Goal: Task Accomplishment & Management: Manage account settings

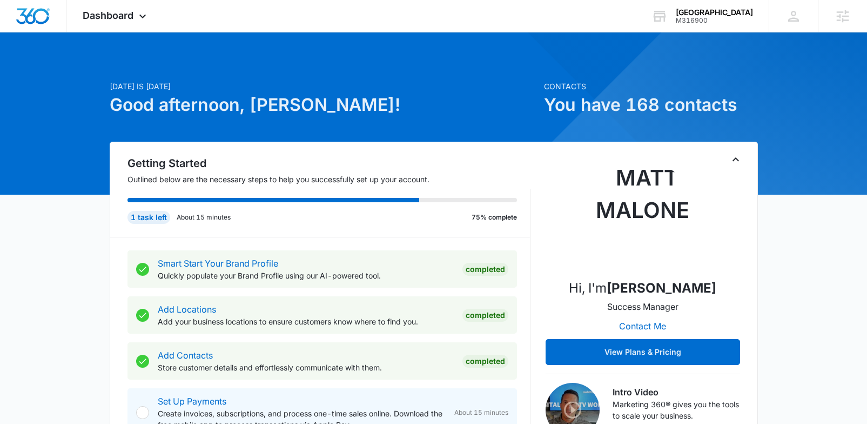
click at [732, 159] on icon "Toggle Collapse" at bounding box center [735, 159] width 13 height 13
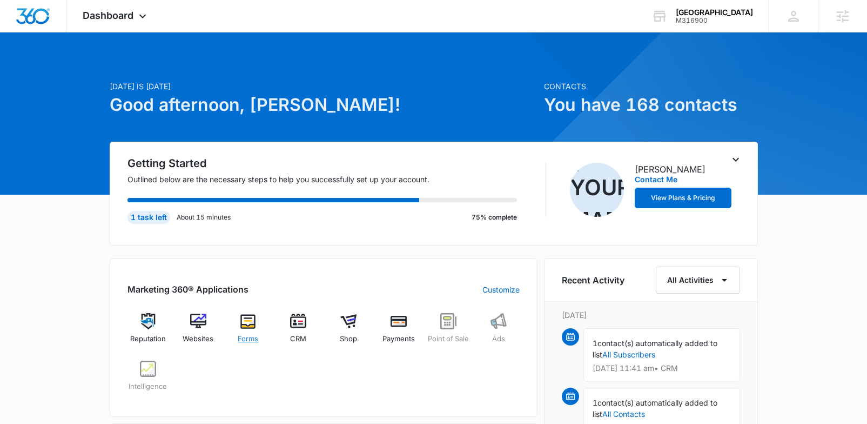
click at [245, 335] on span "Forms" at bounding box center [248, 338] width 21 height 11
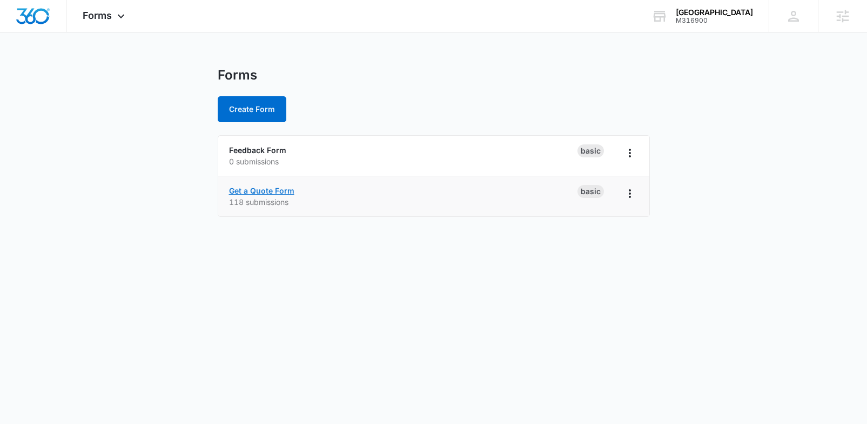
click at [287, 187] on link "Get a Quote Form" at bounding box center [261, 190] width 65 height 9
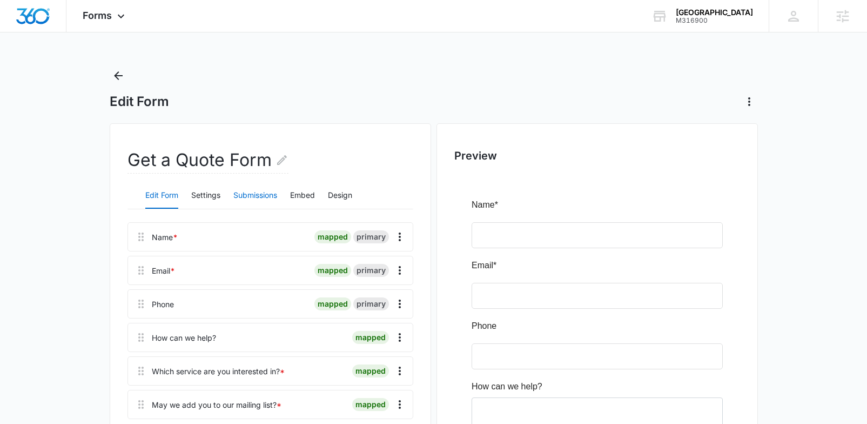
click at [252, 197] on button "Submissions" at bounding box center [255, 196] width 44 height 26
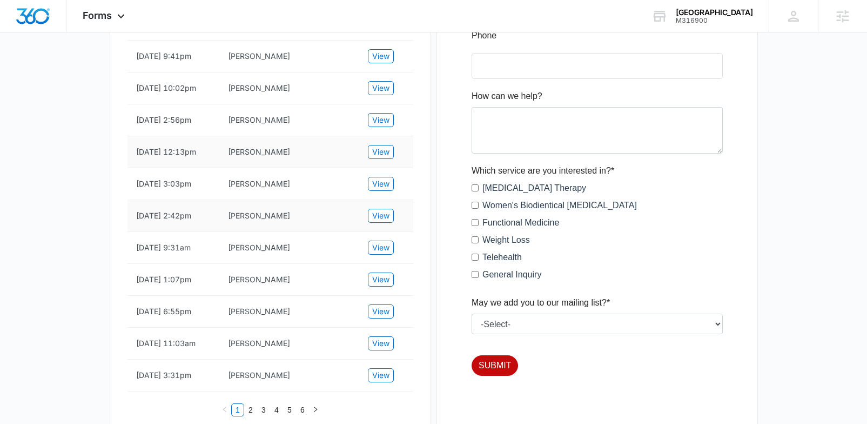
scroll to position [299, 0]
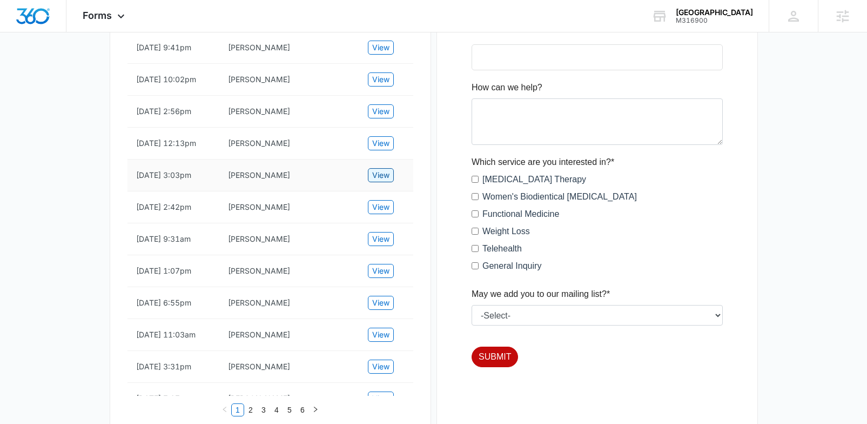
click at [383, 181] on span "View" at bounding box center [380, 175] width 17 height 12
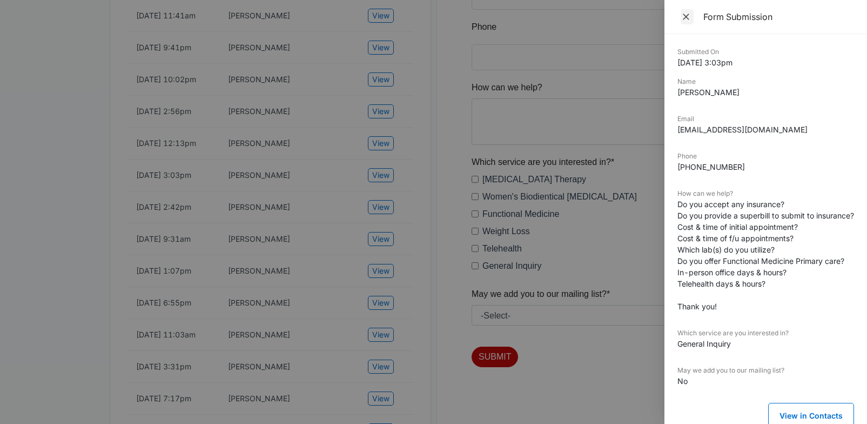
click at [691, 17] on icon "Close" at bounding box center [686, 16] width 11 height 11
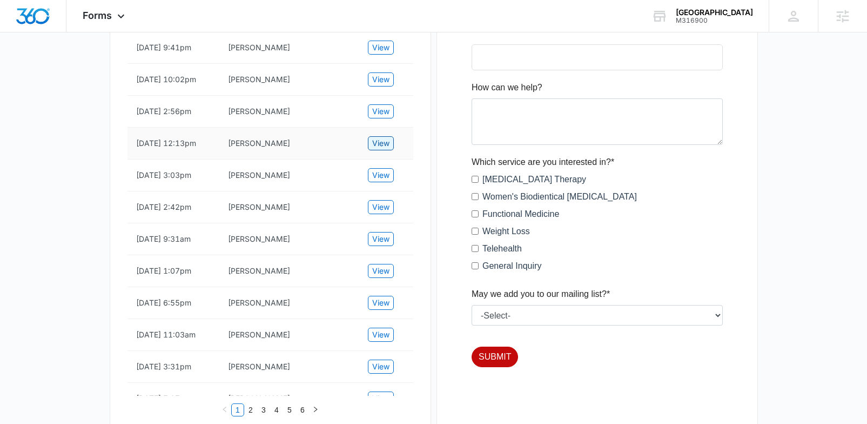
click at [379, 149] on span "View" at bounding box center [380, 143] width 17 height 12
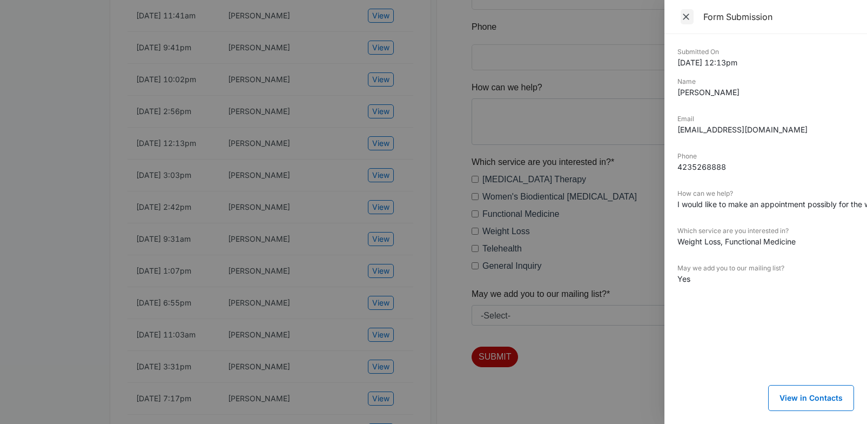
click at [688, 16] on icon "Close" at bounding box center [686, 16] width 11 height 11
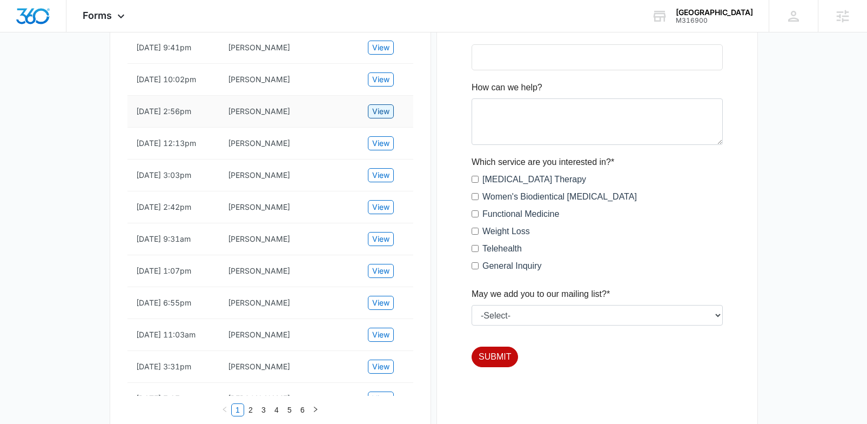
click at [379, 117] on span "View" at bounding box center [380, 111] width 17 height 12
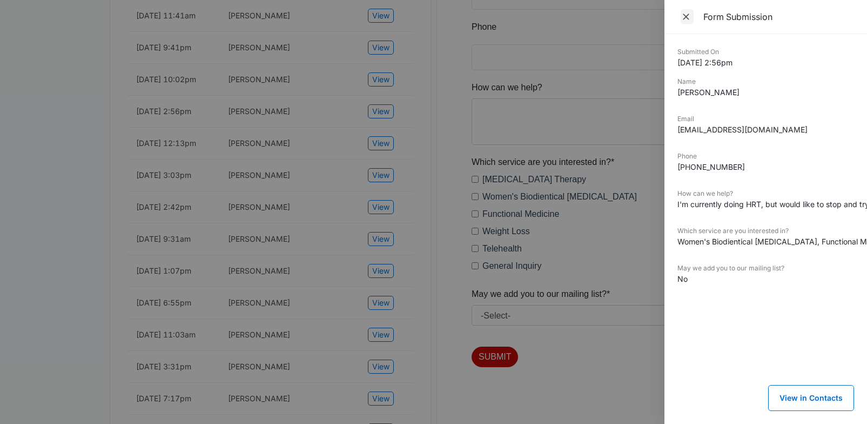
click at [689, 17] on icon "Close" at bounding box center [686, 16] width 11 height 11
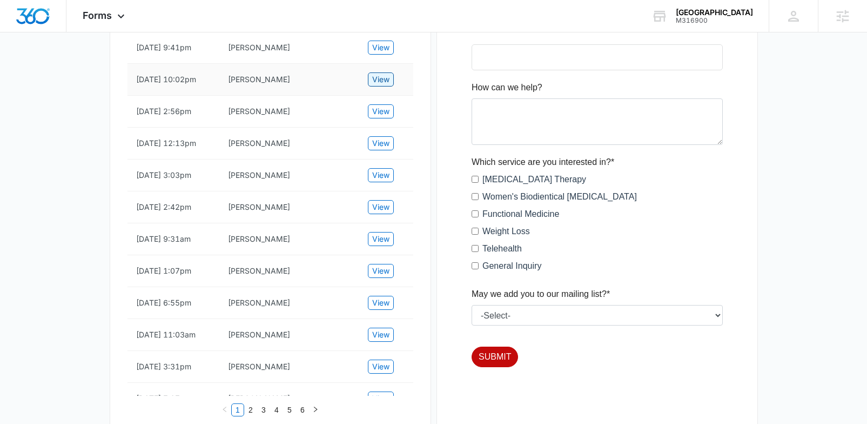
click at [380, 85] on span "View" at bounding box center [380, 79] width 17 height 12
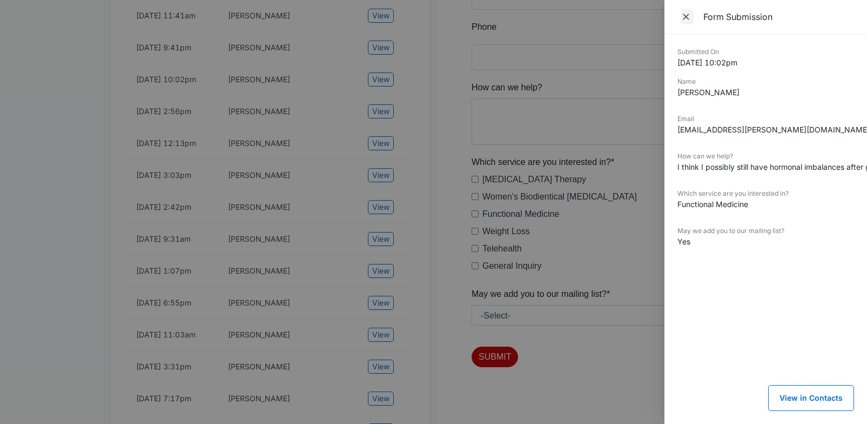
click at [682, 17] on icon "Close" at bounding box center [686, 16] width 11 height 11
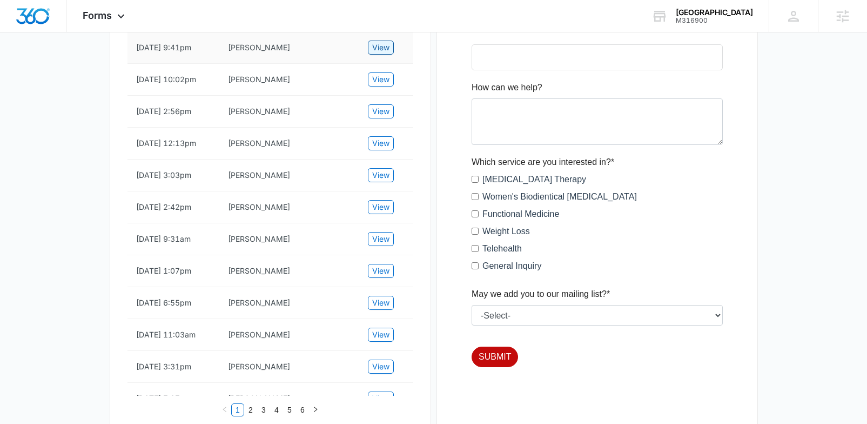
click at [373, 53] on span "View" at bounding box center [380, 48] width 17 height 12
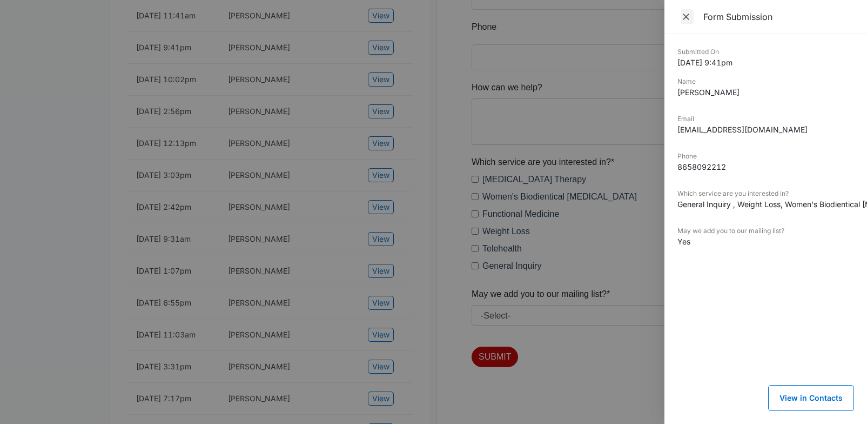
click at [690, 18] on icon "Close" at bounding box center [686, 16] width 11 height 11
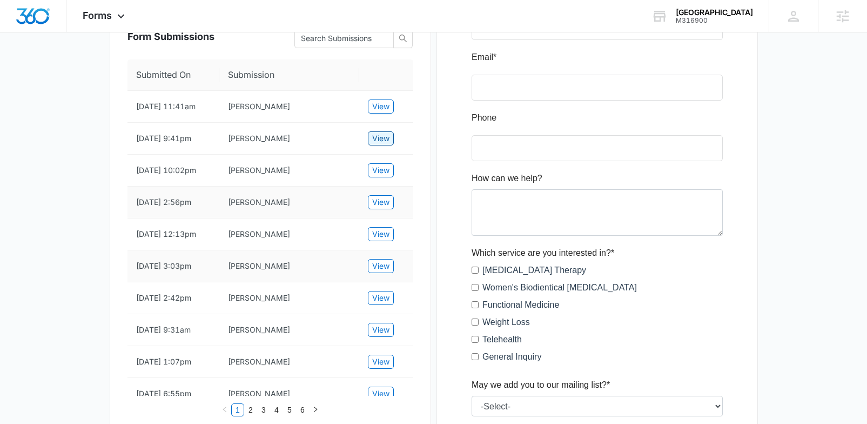
scroll to position [205, 0]
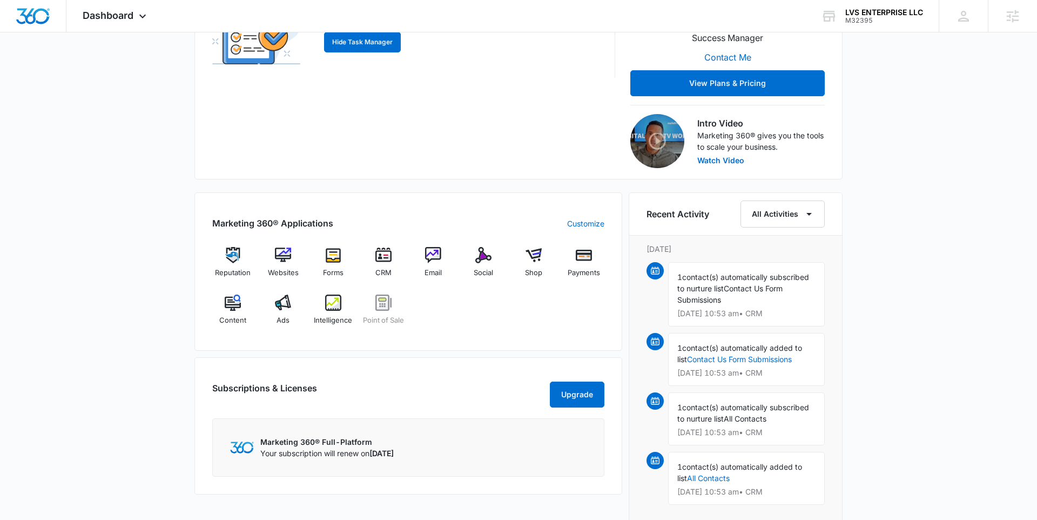
scroll to position [286, 0]
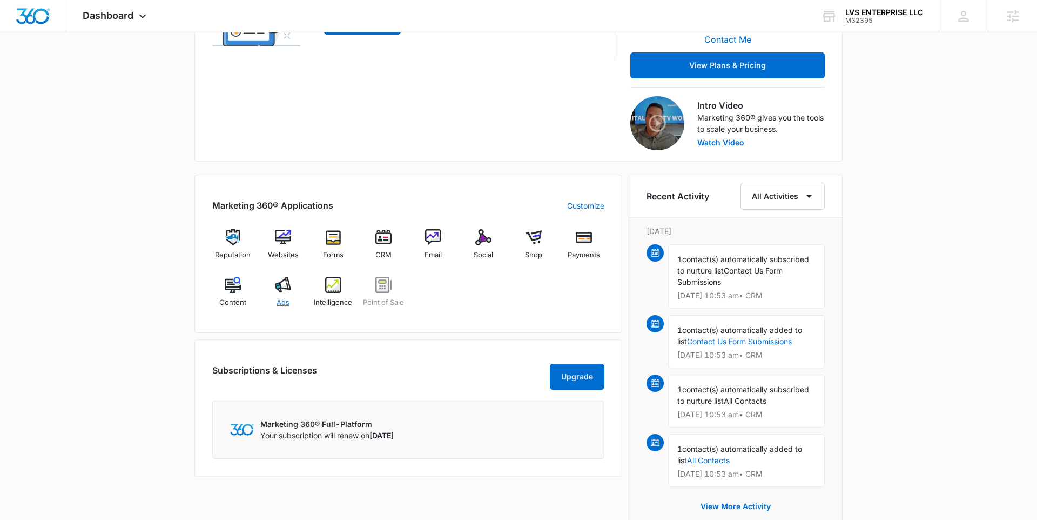
click at [287, 301] on span "Ads" at bounding box center [283, 302] width 13 height 11
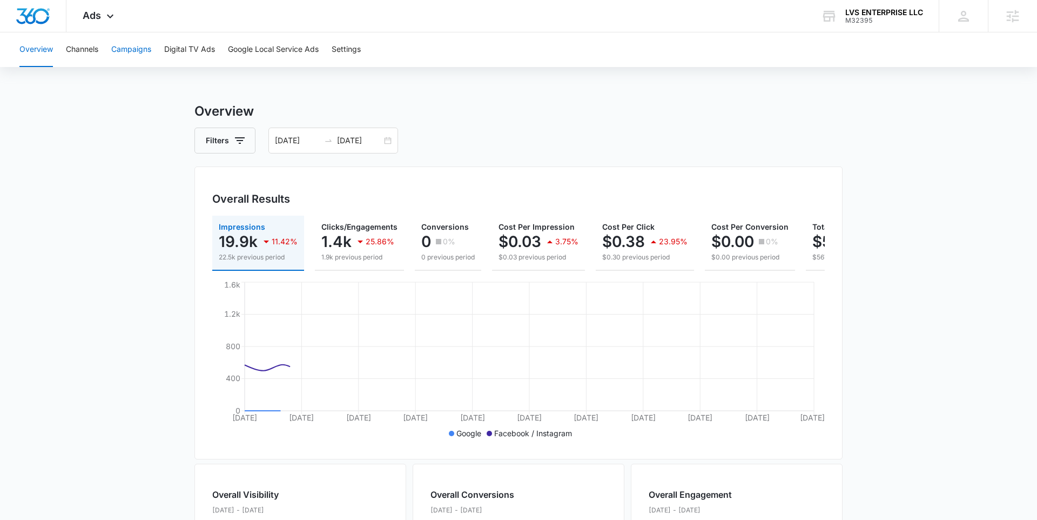
click at [129, 48] on button "Campaigns" at bounding box center [131, 49] width 40 height 35
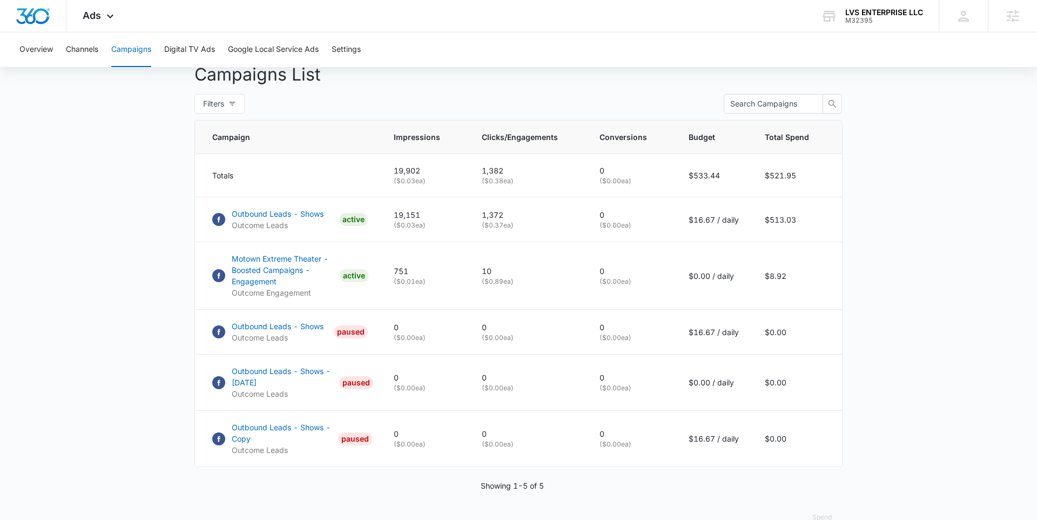
scroll to position [431, 0]
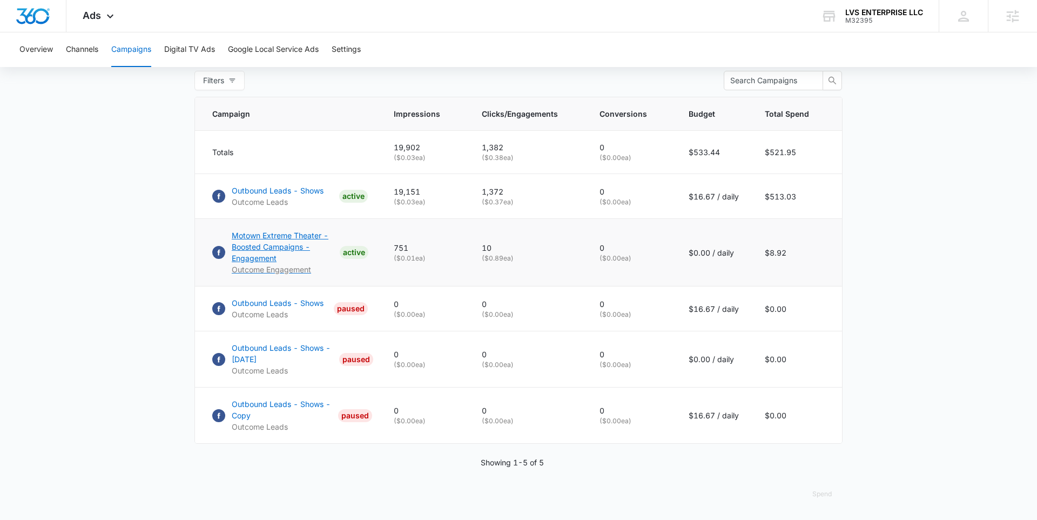
click at [245, 239] on p "Motown Extreme Theater - Boosted Campaigns - Engagement" at bounding box center [284, 247] width 104 height 34
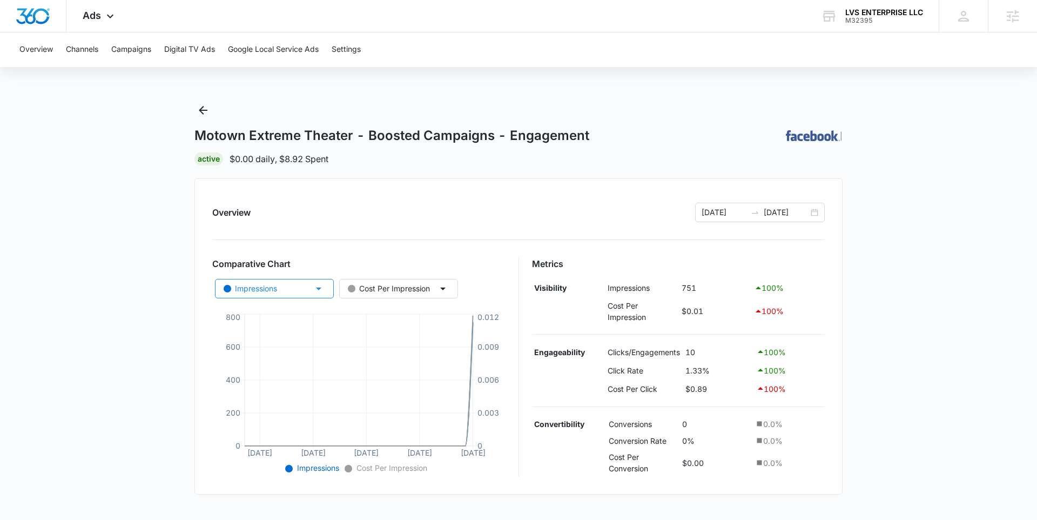
scroll to position [273, 0]
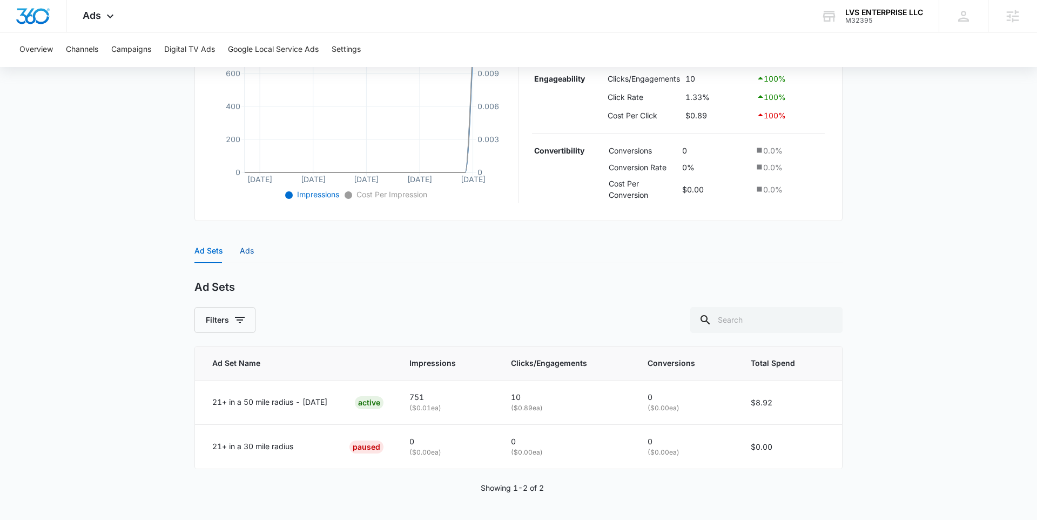
click at [251, 253] on div "Ads" at bounding box center [247, 251] width 14 height 12
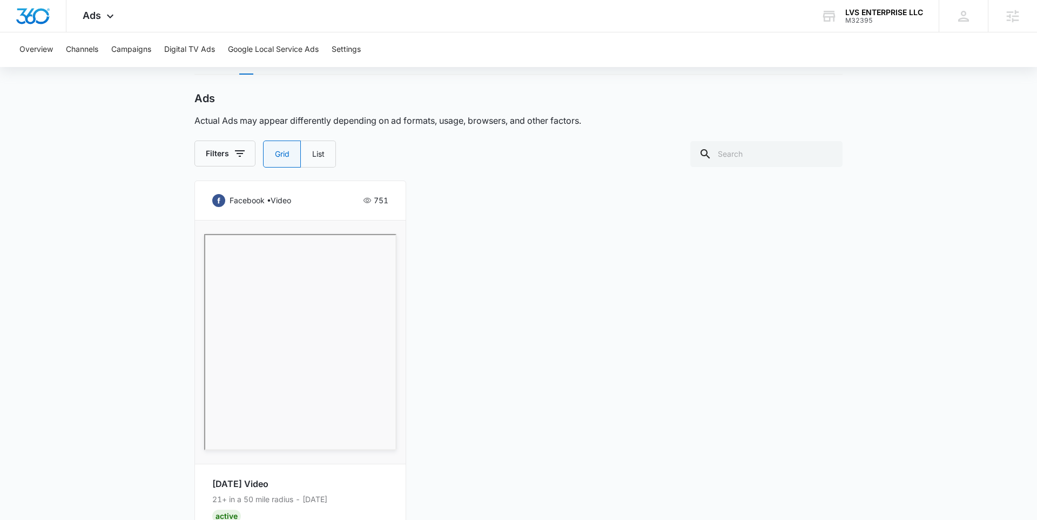
scroll to position [520, 0]
